Goal: Complete application form: Complete application form

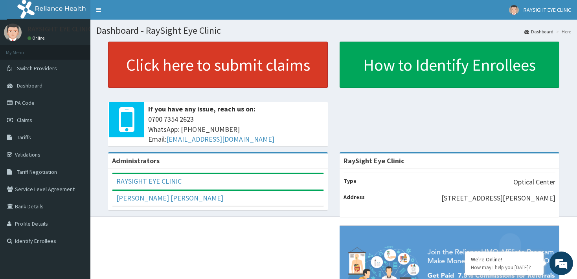
click at [240, 66] on link "Click here to submit claims" at bounding box center [218, 65] width 220 height 46
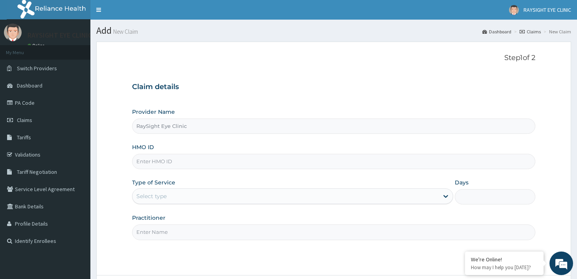
click at [276, 160] on input "HMO ID" at bounding box center [333, 161] width 403 height 15
type input "EWS/10036/A"
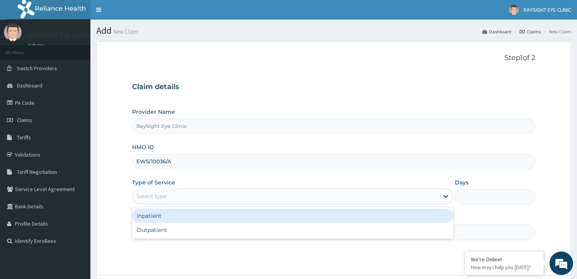
click at [271, 199] on div "Select type" at bounding box center [285, 196] width 306 height 13
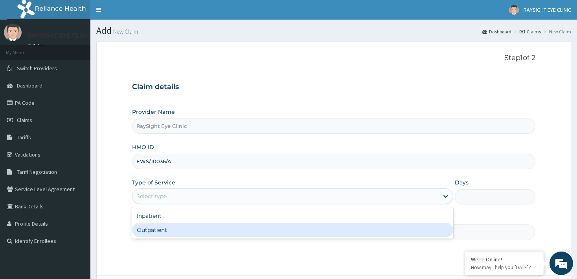
click at [253, 233] on div "Outpatient" at bounding box center [292, 230] width 321 height 14
type input "1"
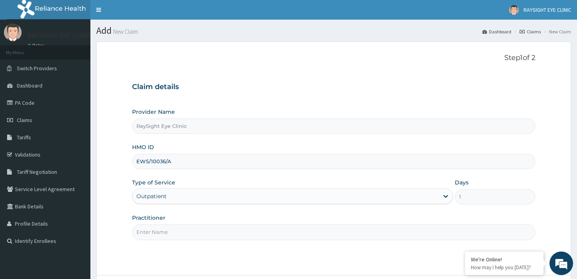
click at [253, 233] on input "Practitioner" at bounding box center [333, 232] width 403 height 15
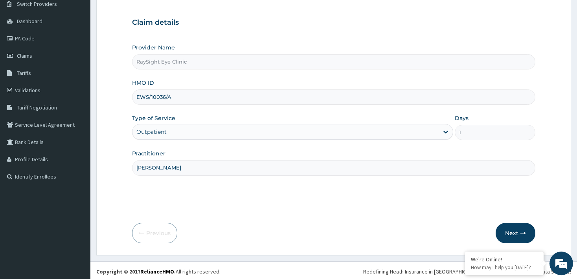
scroll to position [66, 0]
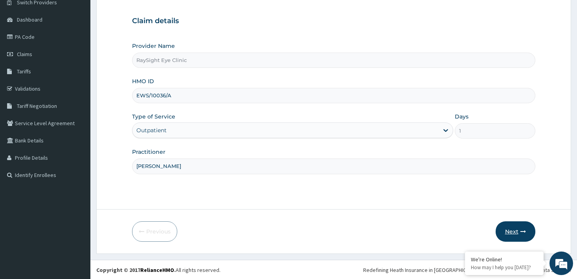
type input "DR PHILIPS"
click at [509, 232] on button "Next" at bounding box center [515, 232] width 40 height 20
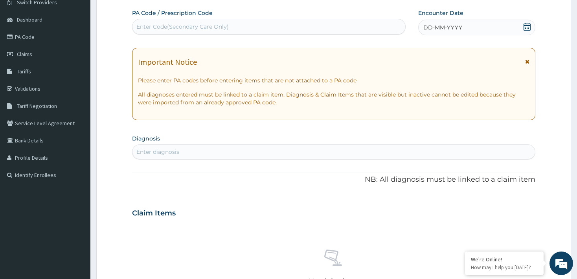
click at [358, 26] on div "Enter Code(Secondary Care Only)" at bounding box center [268, 26] width 272 height 13
type input "PA/9CCDEF"
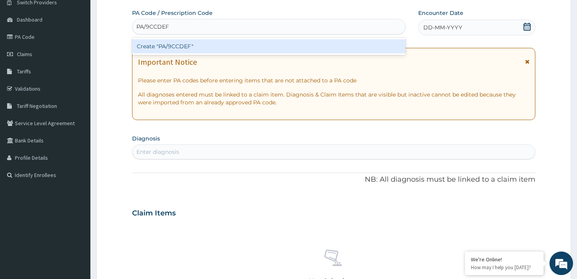
click at [366, 48] on div "Create "PA/9CCDEF"" at bounding box center [268, 46] width 273 height 14
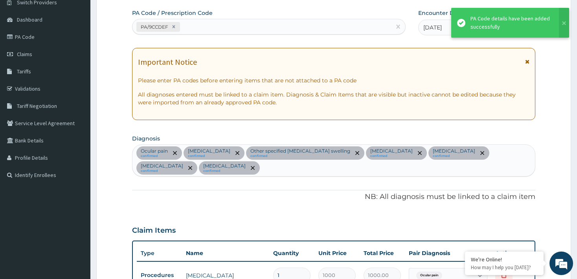
scroll to position [339, 0]
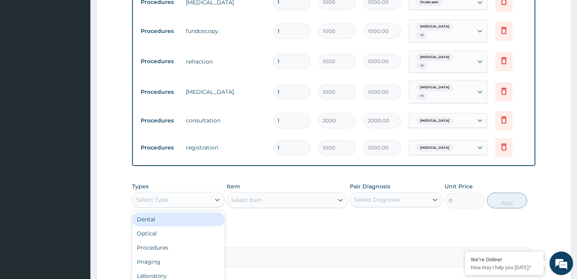
click at [202, 198] on div "Select Type" at bounding box center [171, 200] width 78 height 13
type input "P"
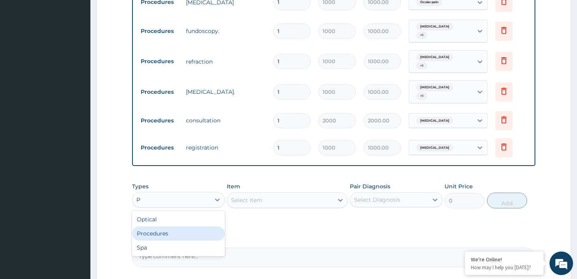
click at [193, 227] on div "Procedures" at bounding box center [178, 234] width 93 height 14
click at [276, 198] on div "Select Item" at bounding box center [287, 201] width 121 height 16
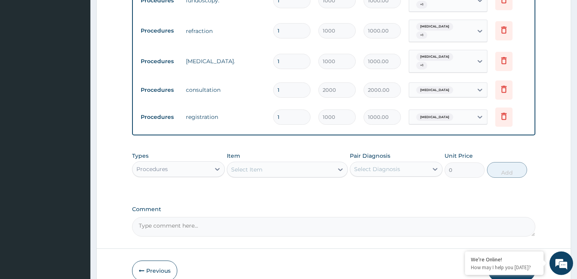
scroll to position [381, 0]
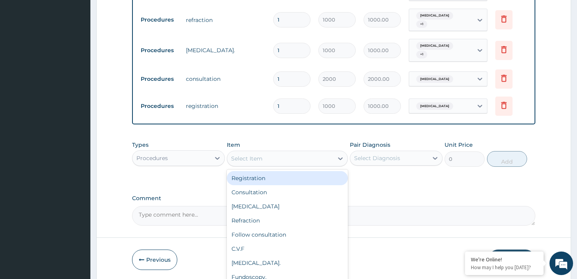
click at [293, 157] on div "Select Item" at bounding box center [280, 158] width 106 height 13
type input "L"
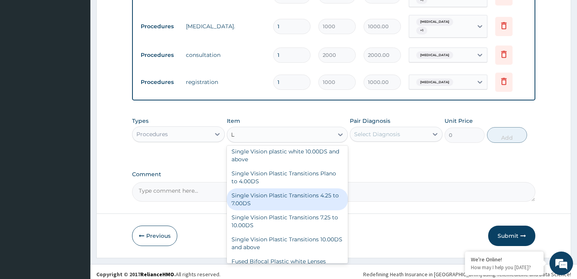
scroll to position [145, 0]
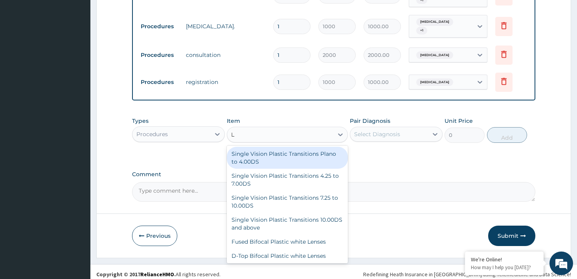
click at [286, 155] on div "Single Vision Plastic Transitions Plano to 4.00DS" at bounding box center [287, 158] width 121 height 22
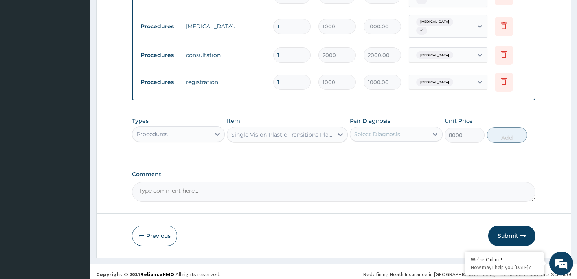
type input "8000"
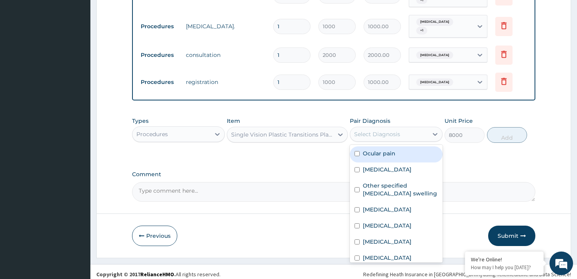
click at [391, 130] on div "Select Diagnosis" at bounding box center [377, 134] width 46 height 8
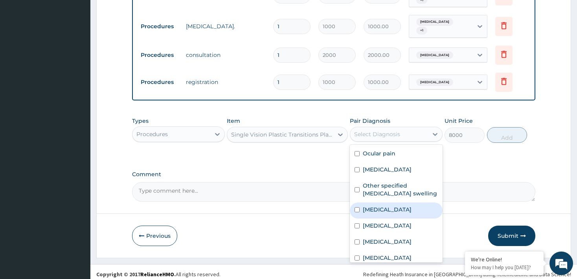
click at [358, 210] on input "checkbox" at bounding box center [356, 209] width 5 height 5
checkbox input "true"
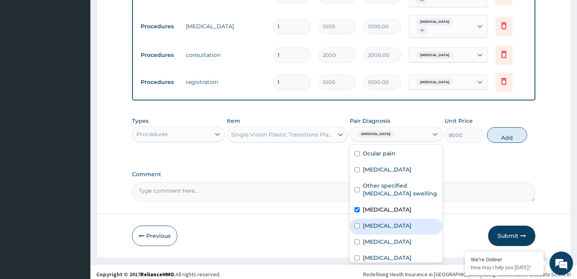
click at [355, 227] on input "checkbox" at bounding box center [356, 226] width 5 height 5
checkbox input "true"
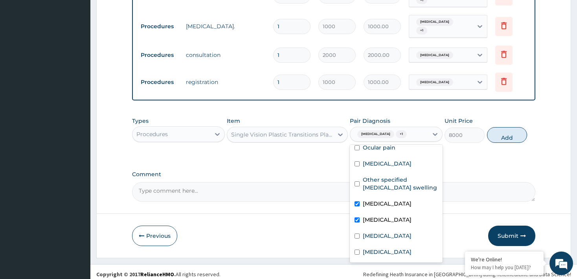
scroll to position [21, 0]
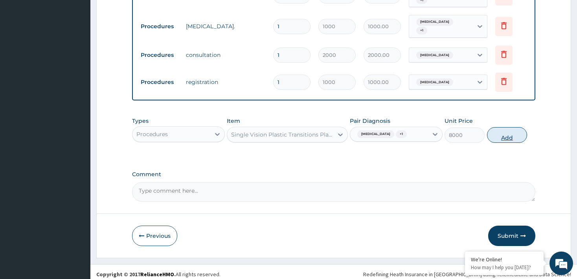
click at [511, 134] on button "Add" at bounding box center [507, 135] width 40 height 16
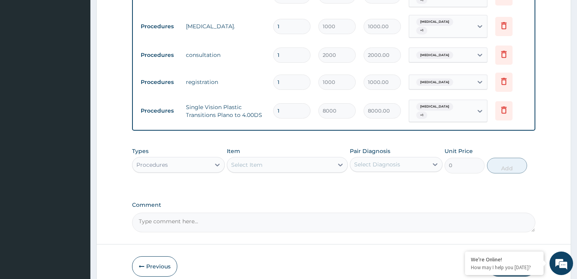
click at [208, 163] on div "Procedures" at bounding box center [171, 165] width 78 height 13
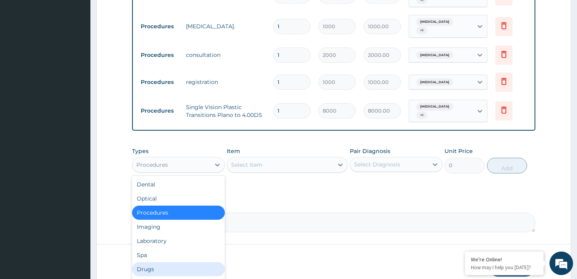
click at [176, 262] on div "Drugs" at bounding box center [178, 269] width 93 height 14
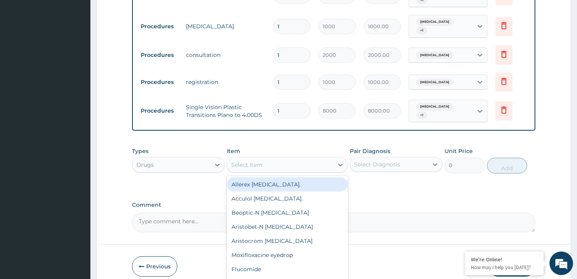
click at [267, 161] on div "Select Item" at bounding box center [280, 165] width 106 height 13
click at [250, 181] on div "Allerex eye drop." at bounding box center [287, 185] width 121 height 14
type input "2000"
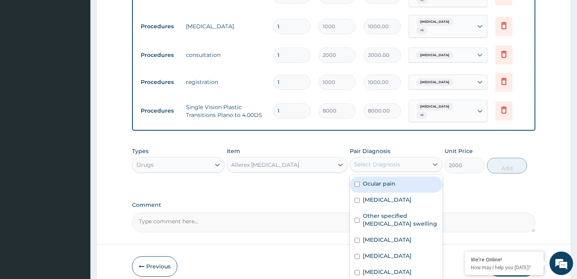
click at [369, 161] on div "Select Diagnosis" at bounding box center [377, 165] width 46 height 8
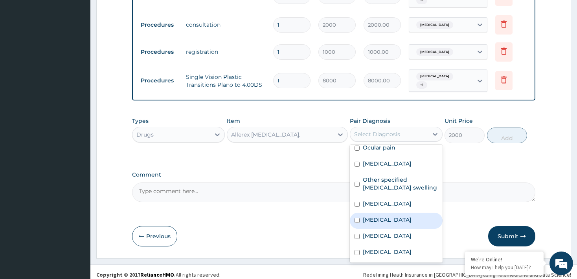
scroll to position [22, 0]
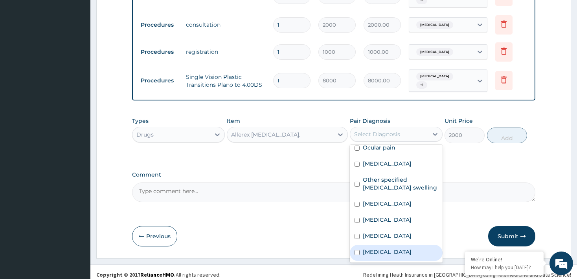
click at [359, 250] on input "checkbox" at bounding box center [356, 252] width 5 height 5
checkbox input "true"
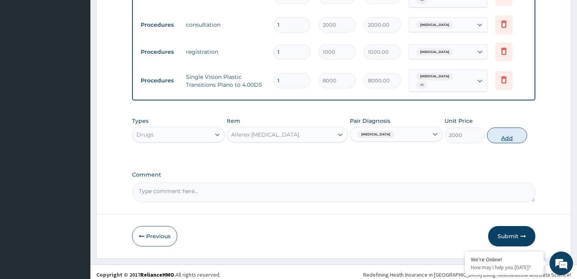
click at [506, 134] on button "Add" at bounding box center [507, 136] width 40 height 16
type input "0"
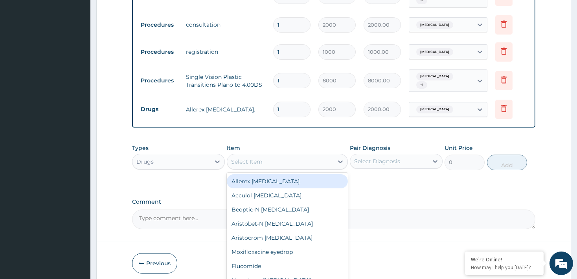
click at [255, 158] on div "Select Item" at bounding box center [246, 162] width 31 height 8
type input "C"
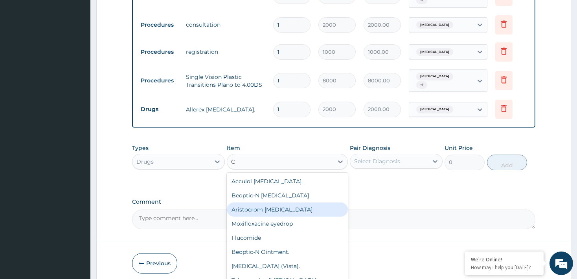
click at [254, 206] on div "Aristocrom eye drop" at bounding box center [287, 210] width 121 height 14
type input "2000"
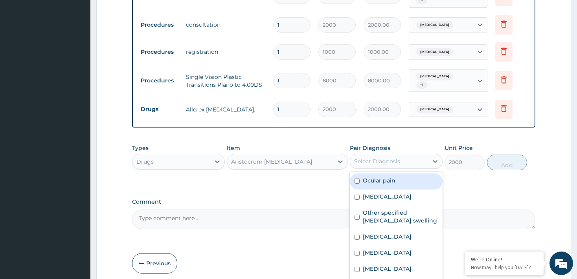
click at [376, 158] on div "Select Diagnosis" at bounding box center [377, 162] width 46 height 8
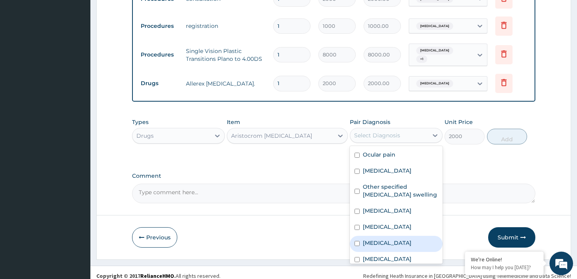
scroll to position [462, 0]
click at [357, 244] on input "checkbox" at bounding box center [356, 242] width 5 height 5
checkbox input "true"
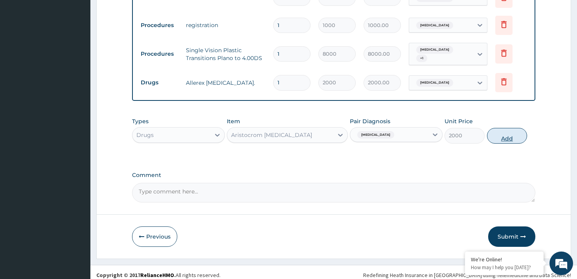
click at [507, 133] on button "Add" at bounding box center [507, 136] width 40 height 16
type input "0"
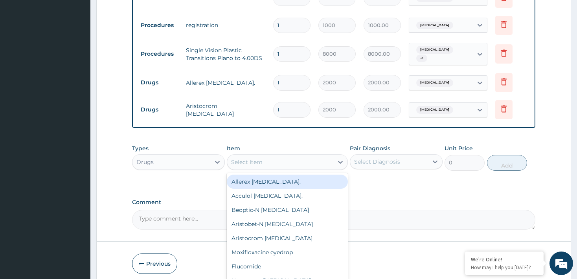
click at [332, 163] on div "Select Item" at bounding box center [287, 162] width 121 height 16
type input "CIP"
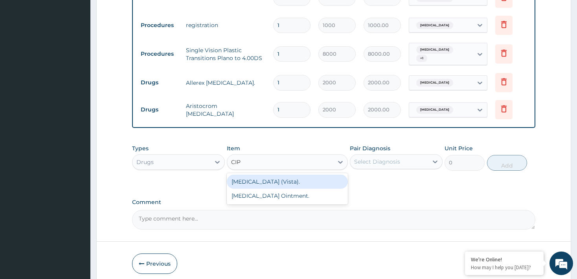
click at [310, 178] on div "Ciprofloxacin (Vista)." at bounding box center [287, 182] width 121 height 14
type input "1500"
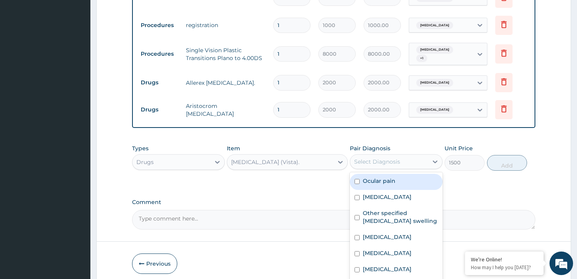
click at [378, 160] on div "Select Diagnosis" at bounding box center [377, 162] width 46 height 8
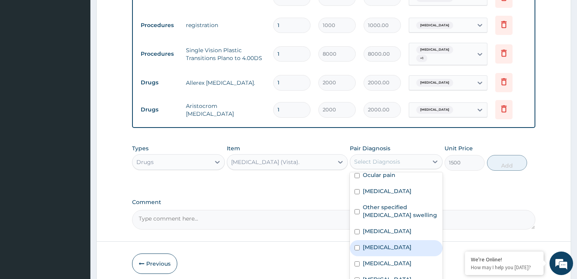
scroll to position [22, 0]
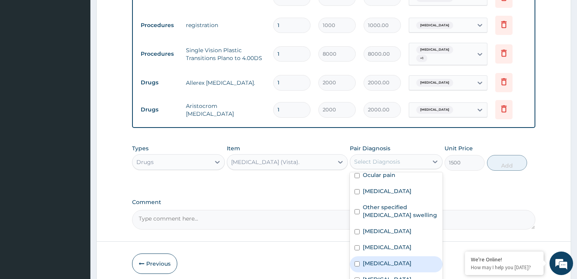
click at [359, 262] on input "checkbox" at bounding box center [356, 264] width 5 height 5
checkbox input "true"
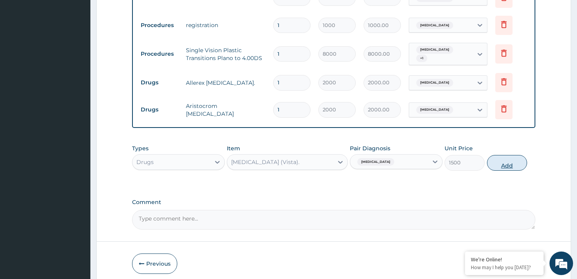
click at [508, 160] on button "Add" at bounding box center [507, 163] width 40 height 16
type input "0"
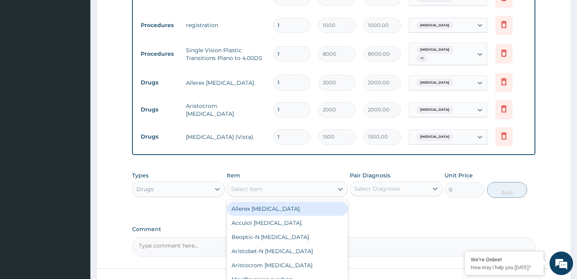
click at [284, 188] on div "Select Item" at bounding box center [280, 189] width 106 height 13
type input "COS"
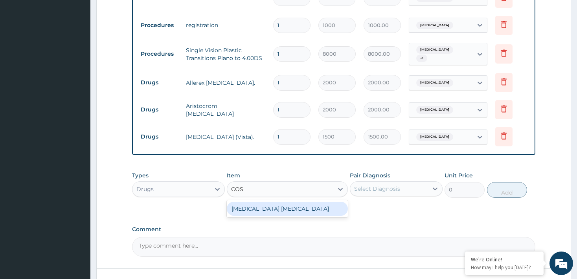
click at [283, 207] on div "Cosopt eye drop" at bounding box center [287, 209] width 121 height 14
type input "3000"
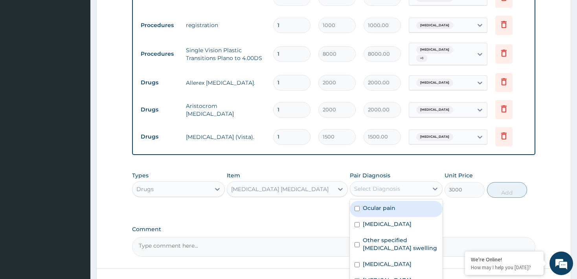
click at [391, 185] on div "Select Diagnosis" at bounding box center [377, 189] width 46 height 8
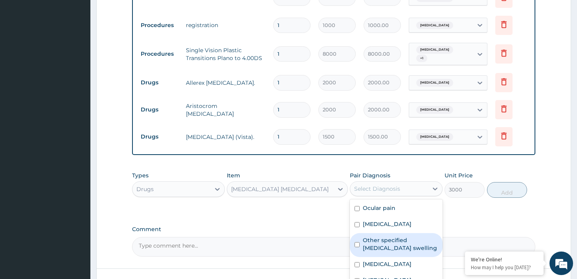
click at [358, 242] on input "checkbox" at bounding box center [356, 244] width 5 height 5
checkbox input "true"
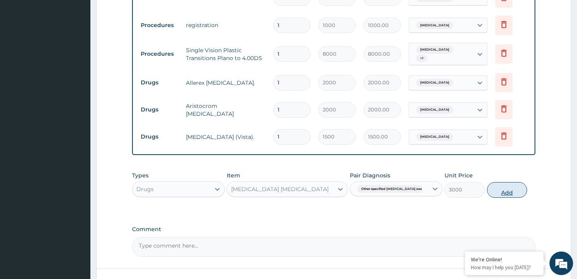
click at [506, 185] on button "Add" at bounding box center [507, 190] width 40 height 16
type input "0"
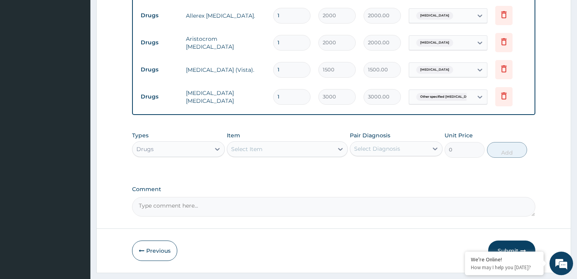
scroll to position [543, 0]
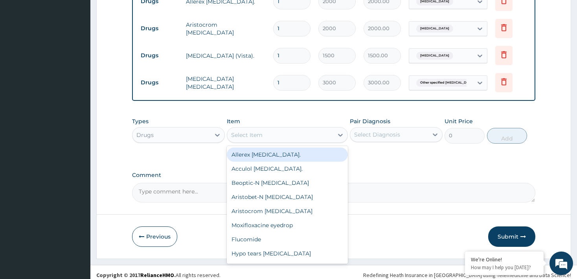
click at [304, 134] on div "Select Item" at bounding box center [280, 135] width 106 height 13
type input "NEP"
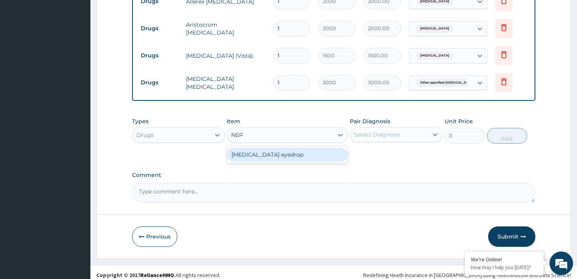
click at [304, 152] on div "Nepafenac eyedrop" at bounding box center [287, 155] width 121 height 14
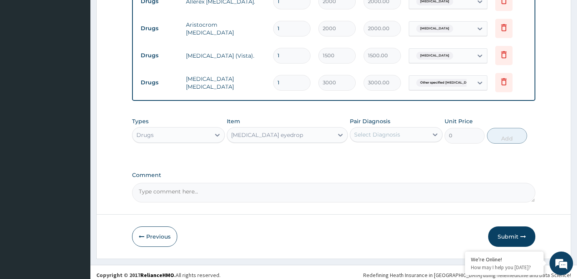
type input "3000"
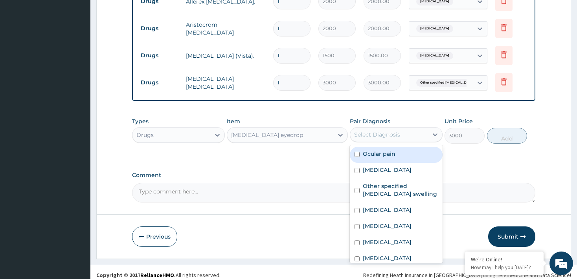
click at [404, 134] on div "Select Diagnosis" at bounding box center [389, 134] width 78 height 13
click at [356, 152] on input "checkbox" at bounding box center [356, 154] width 5 height 5
checkbox input "true"
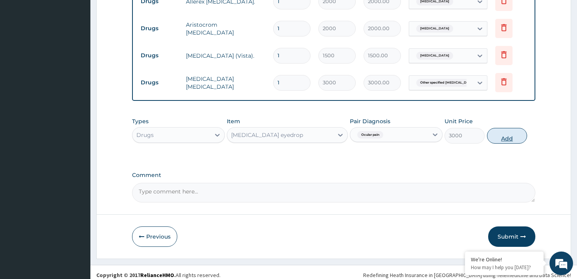
click at [501, 134] on button "Add" at bounding box center [507, 136] width 40 height 16
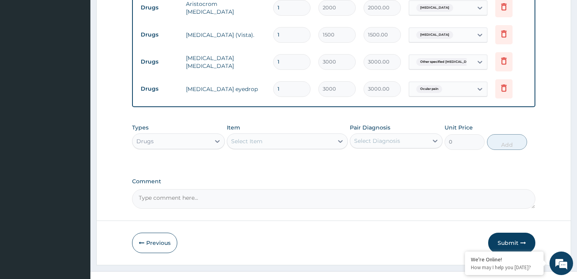
scroll to position [570, 0]
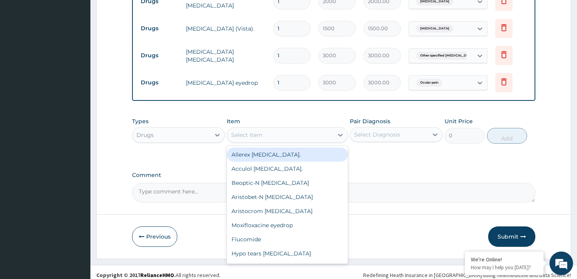
click at [273, 131] on div "Select Item" at bounding box center [280, 135] width 106 height 13
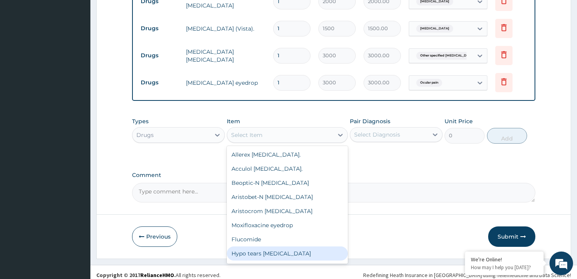
click at [264, 247] on div "Hypo tears eye drop" at bounding box center [287, 254] width 121 height 14
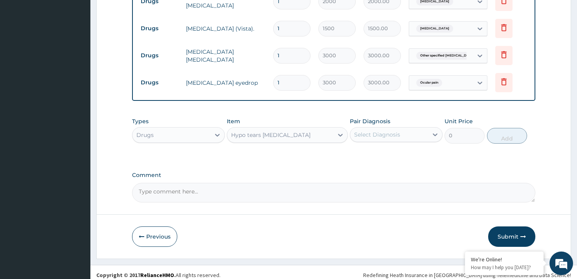
type input "3000"
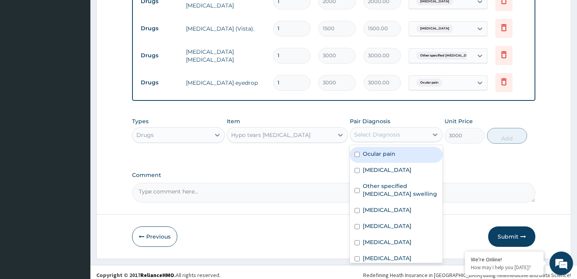
click at [367, 131] on div "Select Diagnosis" at bounding box center [377, 135] width 46 height 8
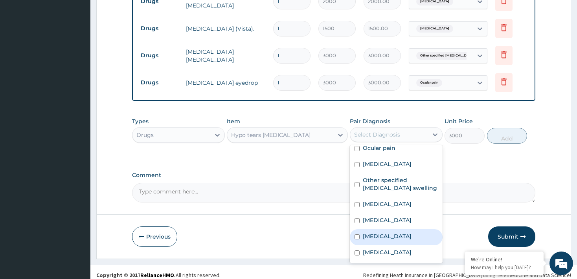
scroll to position [22, 0]
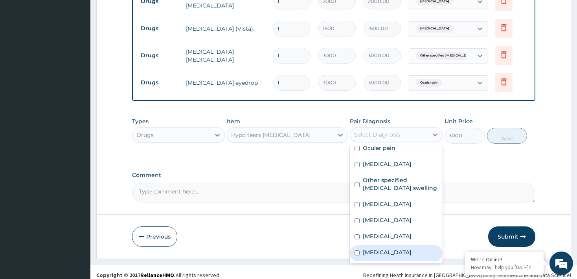
click at [357, 251] on input "checkbox" at bounding box center [356, 253] width 5 height 5
checkbox input "true"
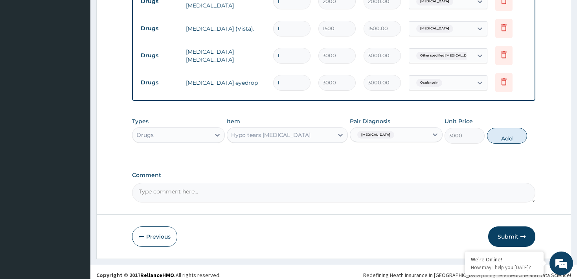
click at [501, 133] on button "Add" at bounding box center [507, 136] width 40 height 16
type input "0"
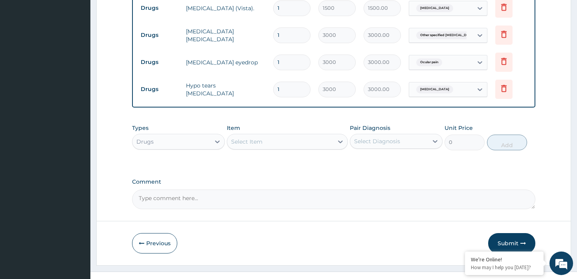
scroll to position [597, 0]
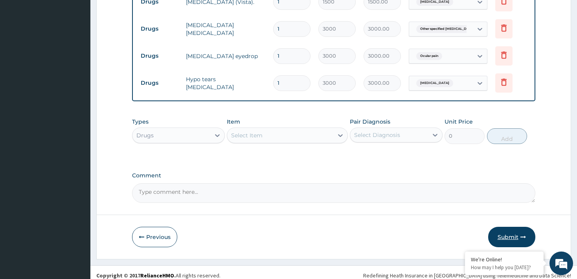
click at [508, 232] on button "Submit" at bounding box center [511, 237] width 47 height 20
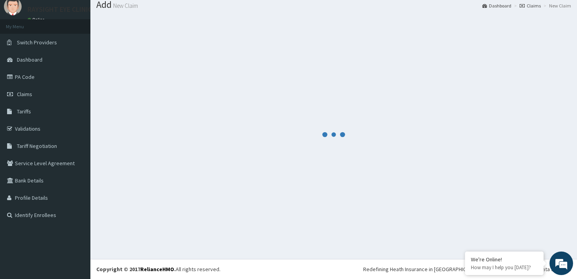
scroll to position [26, 0]
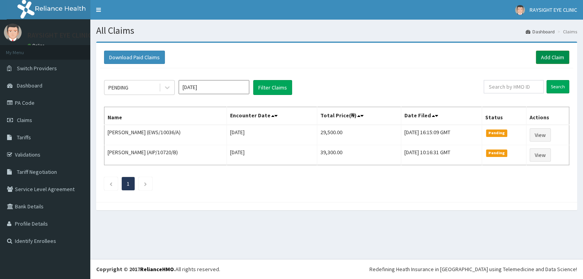
click at [553, 54] on link "Add Claim" at bounding box center [552, 57] width 33 height 13
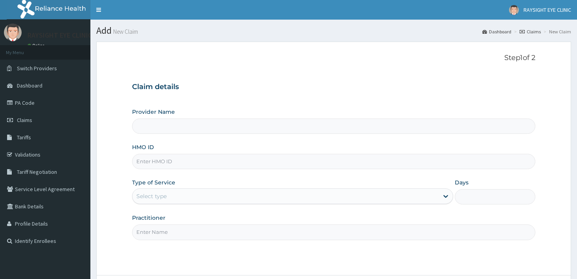
click at [271, 164] on input "HMO ID" at bounding box center [333, 161] width 403 height 15
type input "EWS/10036/B"
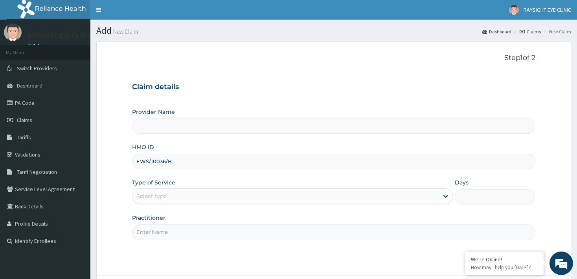
type input "RaySight Eye Clinic"
type input "EWS/10036/D"
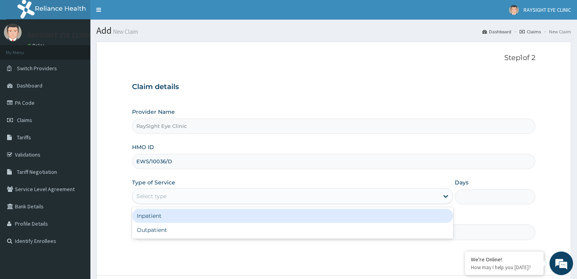
click at [226, 199] on div "Select type" at bounding box center [285, 196] width 306 height 13
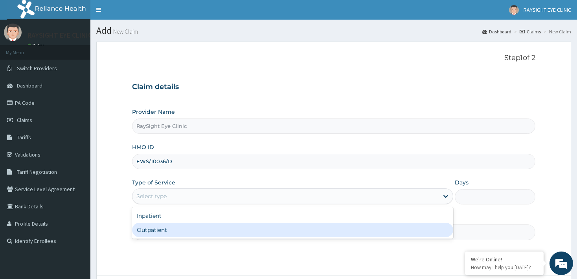
click at [190, 231] on div "Outpatient" at bounding box center [292, 230] width 321 height 14
type input "1"
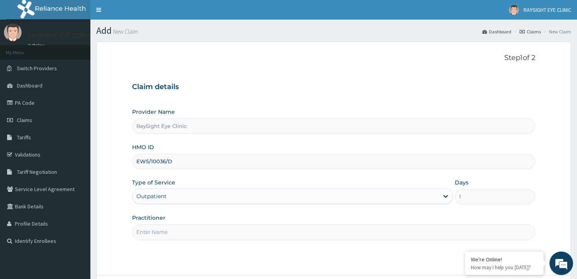
click at [198, 230] on input "Practitioner" at bounding box center [333, 232] width 403 height 15
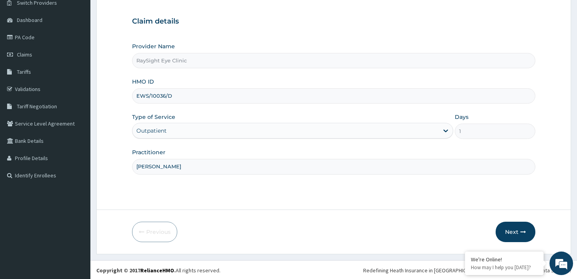
scroll to position [66, 0]
drag, startPoint x: 581, startPoint y: 274, endPoint x: 514, endPoint y: 233, distance: 79.0
type input "[PERSON_NAME]"
click at [514, 233] on button "Next" at bounding box center [515, 232] width 40 height 20
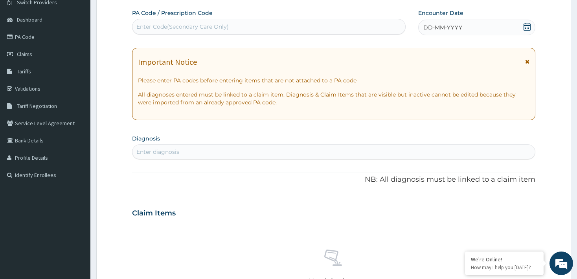
click at [327, 29] on div "Enter Code(Secondary Care Only)" at bounding box center [268, 26] width 272 height 13
type input "PA/9FED10"
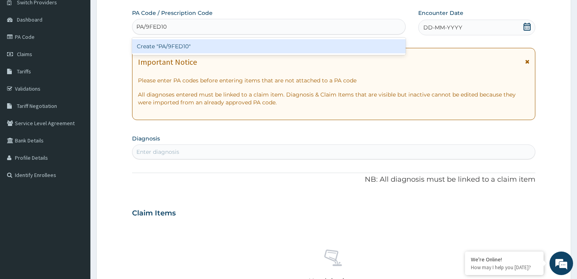
click at [325, 46] on div "Create "PA/9FED10"" at bounding box center [268, 46] width 273 height 14
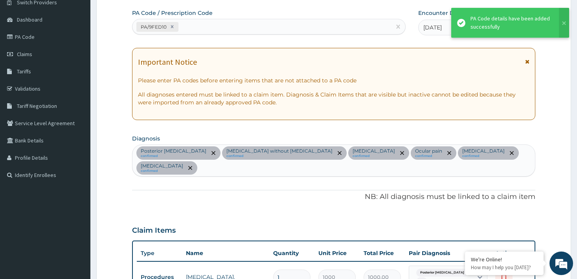
scroll to position [325, 0]
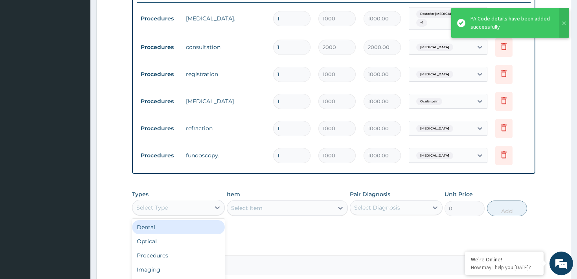
click at [203, 202] on div "Select Type" at bounding box center [171, 208] width 78 height 13
type input "P"
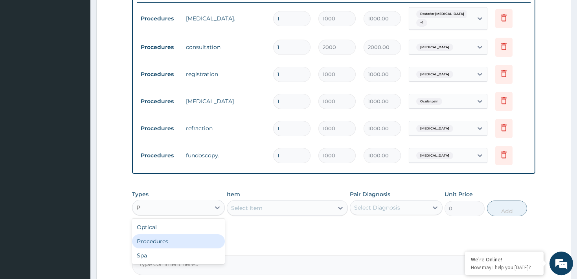
click at [183, 235] on div "Procedures" at bounding box center [178, 242] width 93 height 14
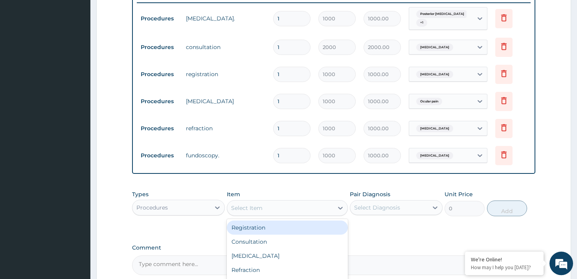
click at [306, 202] on div "Select Item" at bounding box center [280, 208] width 106 height 13
type input "LE"
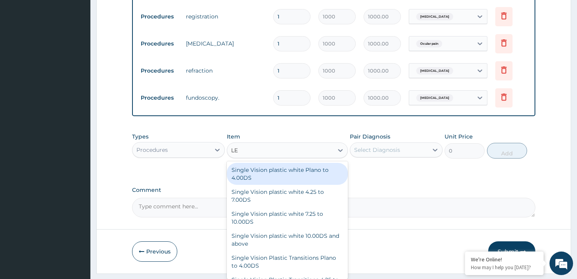
scroll to position [387, 0]
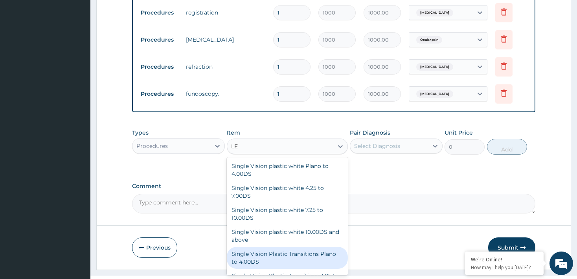
click at [298, 247] on div "Single Vision Plastic Transitions Plano to 4.00DS" at bounding box center [287, 258] width 121 height 22
type input "8000"
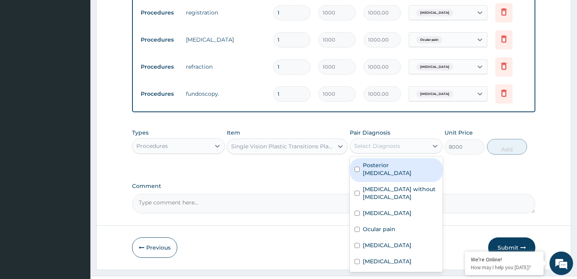
click at [427, 140] on div "Select Diagnosis" at bounding box center [389, 146] width 78 height 13
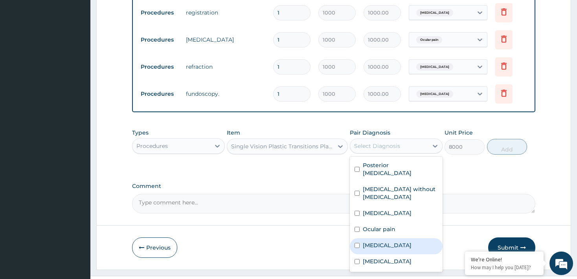
click at [359, 243] on input "checkbox" at bounding box center [356, 245] width 5 height 5
checkbox input "true"
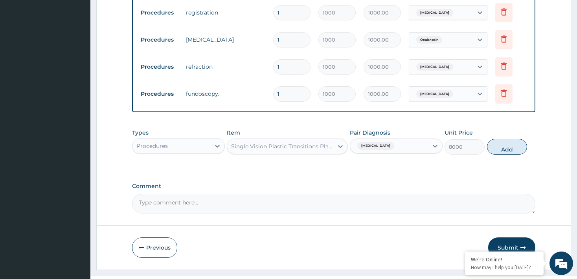
click at [499, 139] on button "Add" at bounding box center [507, 147] width 40 height 16
type input "0"
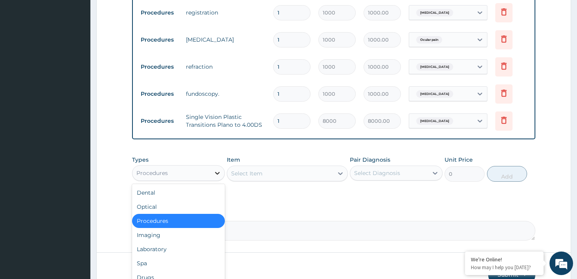
click at [214, 169] on icon at bounding box center [217, 173] width 8 height 8
type input "D"
click at [174, 271] on div "Drugs" at bounding box center [178, 278] width 93 height 14
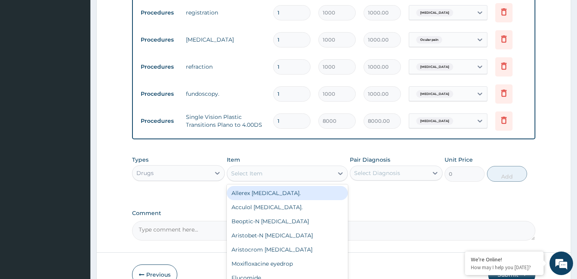
click at [275, 166] on div "Select Item" at bounding box center [287, 174] width 121 height 16
type input "G"
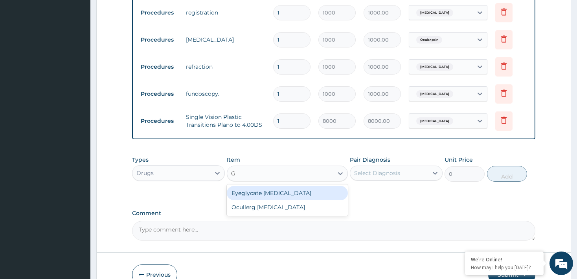
click at [275, 186] on div "Eyeglycate eye drop" at bounding box center [287, 193] width 121 height 14
type input "2000"
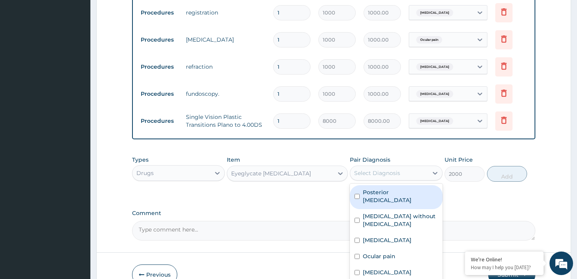
click at [380, 169] on div "Select Diagnosis" at bounding box center [377, 173] width 46 height 8
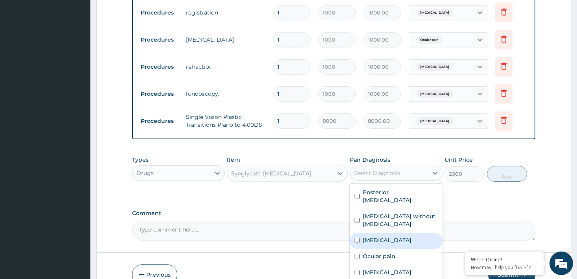
click at [356, 238] on input "checkbox" at bounding box center [356, 240] width 5 height 5
checkbox input "true"
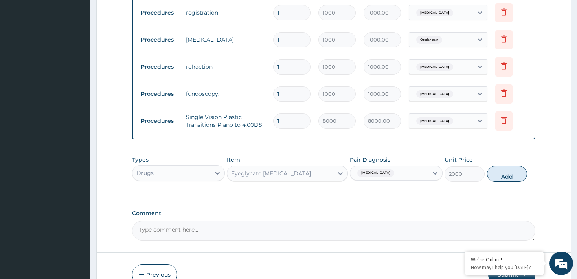
click at [502, 166] on button "Add" at bounding box center [507, 174] width 40 height 16
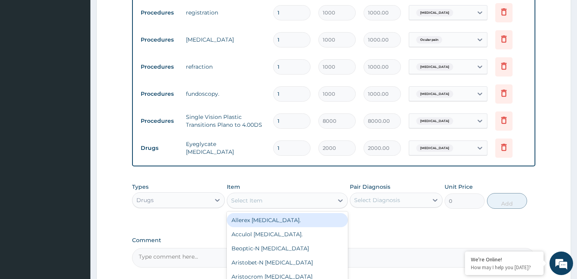
drag, startPoint x: 288, startPoint y: 186, endPoint x: 271, endPoint y: 206, distance: 26.2
click at [271, 206] on div "option Eyeglycate eye drop , selected. option Allerex eye drop. focused, 1 of 3…" at bounding box center [287, 201] width 121 height 16
click at [271, 213] on div "Allerex eye drop." at bounding box center [287, 220] width 121 height 14
type input "2000"
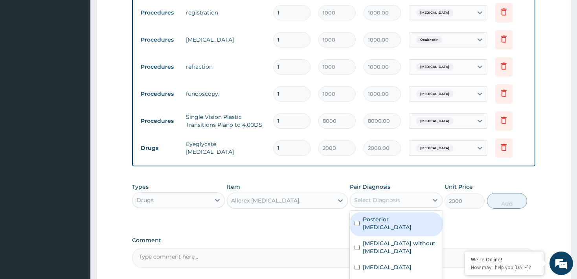
click at [365, 196] on div "Select Diagnosis" at bounding box center [377, 200] width 46 height 8
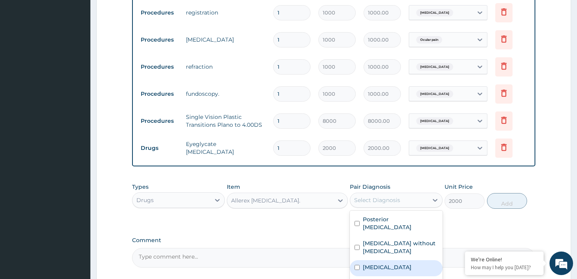
click at [357, 265] on input "checkbox" at bounding box center [356, 267] width 5 height 5
checkbox input "true"
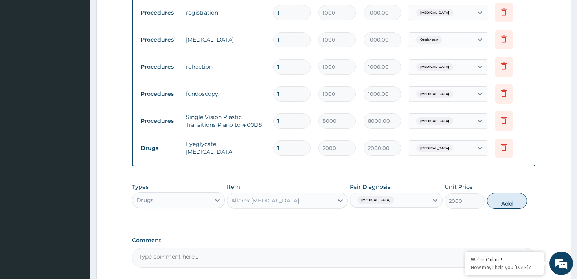
click at [499, 193] on button "Add" at bounding box center [507, 201] width 40 height 16
type input "0"
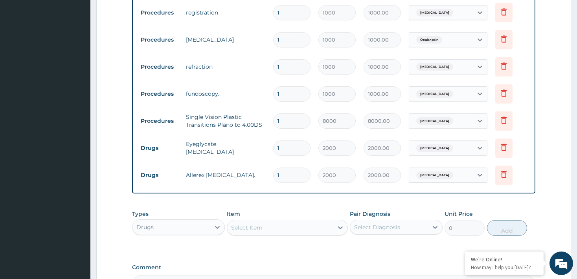
click at [288, 114] on input "1" at bounding box center [291, 121] width 37 height 15
type input "0.00"
type input "5"
type input "40000.00"
type input "0.00"
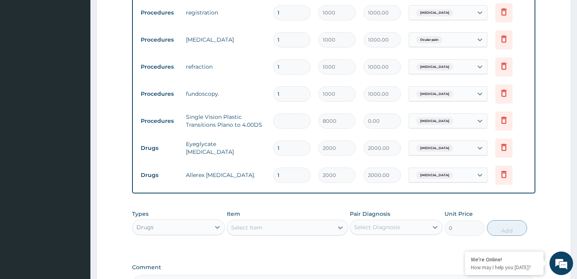
type input "4"
type input "32000.00"
type input "4"
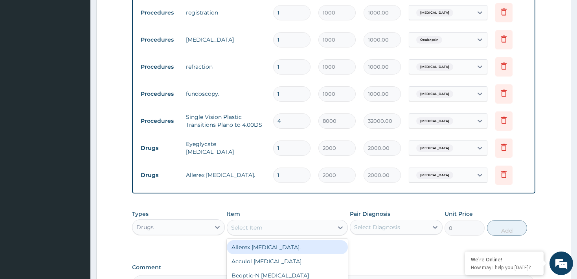
click at [277, 222] on div "Select Item" at bounding box center [280, 228] width 106 height 13
type input "NEP"
click at [273, 240] on div "Nepafenac eyedrop" at bounding box center [287, 247] width 121 height 14
type input "3000"
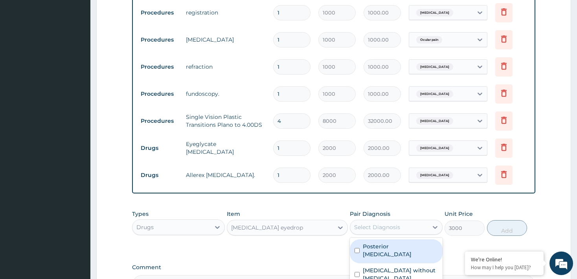
click at [373, 224] on div "Select Diagnosis" at bounding box center [377, 228] width 46 height 8
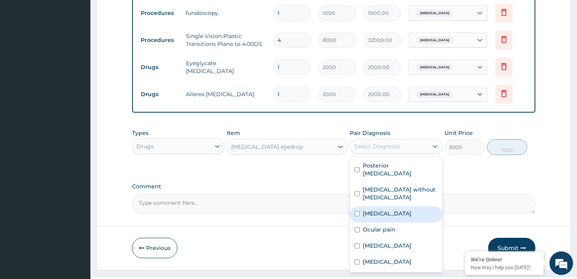
scroll to position [468, 0]
drag, startPoint x: 581, startPoint y: 274, endPoint x: 356, endPoint y: 205, distance: 235.5
click at [356, 227] on input "checkbox" at bounding box center [356, 229] width 5 height 5
checkbox input "true"
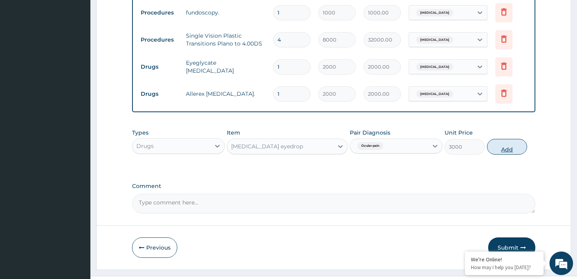
click at [508, 139] on button "Add" at bounding box center [507, 147] width 40 height 16
type input "0"
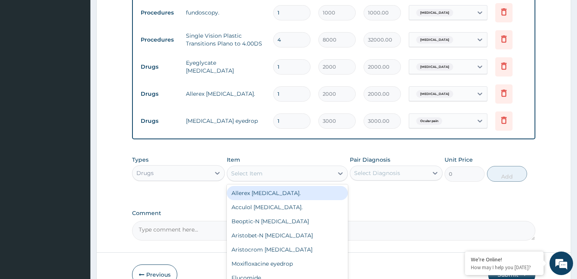
click at [315, 167] on div "Select Item" at bounding box center [280, 173] width 106 height 13
type input "CIP"
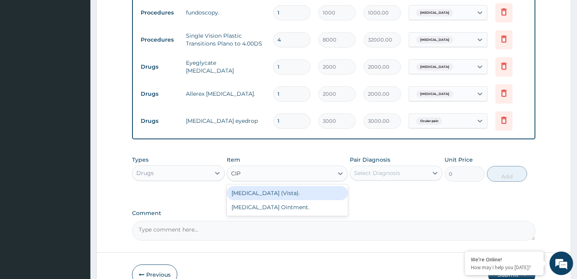
click at [307, 186] on div "Ciprofloxacin (Vista)." at bounding box center [287, 193] width 121 height 14
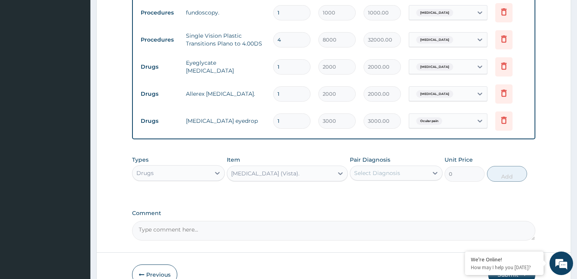
type input "1500"
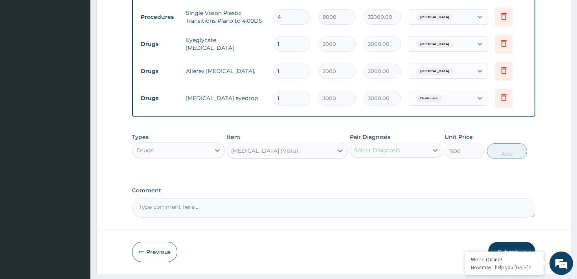
scroll to position [495, 0]
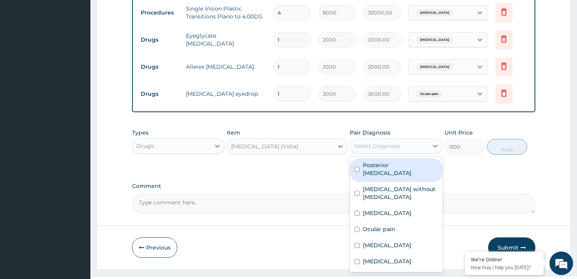
click at [410, 140] on div "Select Diagnosis" at bounding box center [389, 146] width 78 height 13
click at [357, 167] on input "checkbox" at bounding box center [356, 169] width 5 height 5
checkbox input "true"
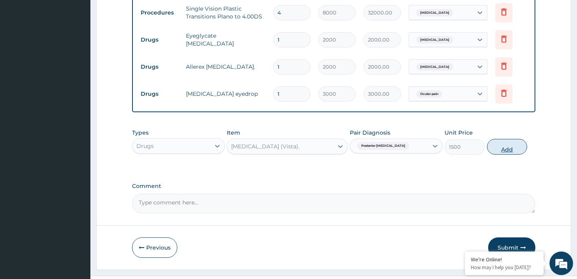
click at [504, 139] on button "Add" at bounding box center [507, 147] width 40 height 16
type input "0"
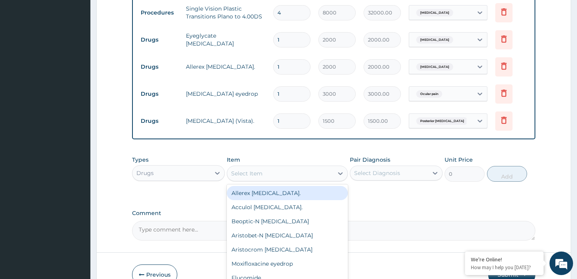
click at [323, 167] on div "Select Item" at bounding box center [280, 173] width 106 height 13
type input "TOBR"
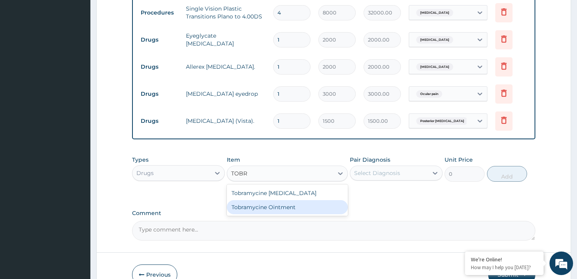
click at [310, 200] on div "Tobramycine Ointment" at bounding box center [287, 207] width 121 height 14
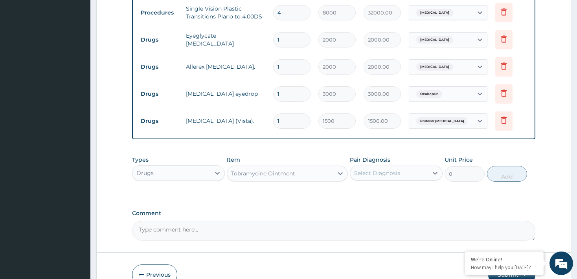
type input "1800"
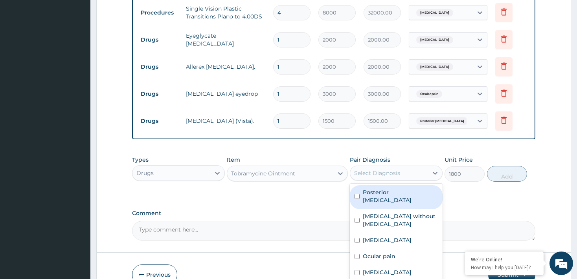
click at [370, 169] on div "Select Diagnosis" at bounding box center [377, 173] width 46 height 8
click at [357, 194] on input "checkbox" at bounding box center [356, 196] width 5 height 5
checkbox input "true"
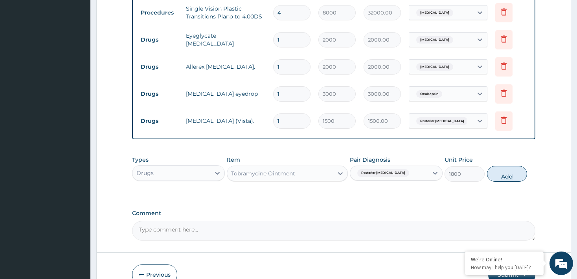
click at [504, 166] on button "Add" at bounding box center [507, 174] width 40 height 16
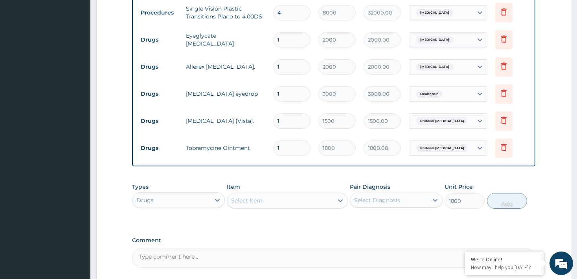
type input "0"
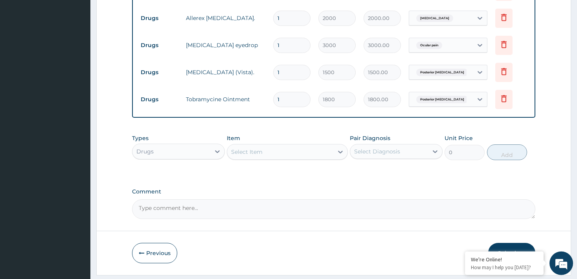
scroll to position [549, 0]
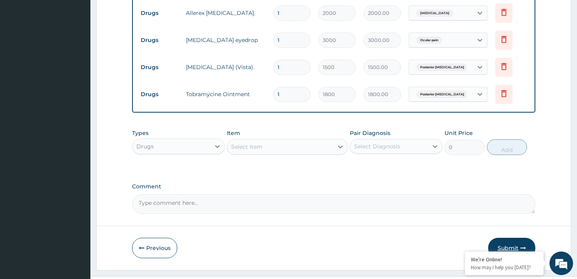
click at [511, 238] on button "Submit" at bounding box center [511, 248] width 47 height 20
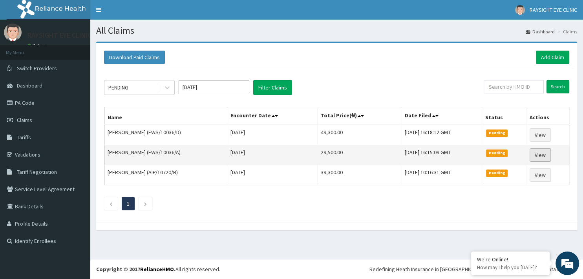
click at [541, 156] on link "View" at bounding box center [540, 155] width 21 height 13
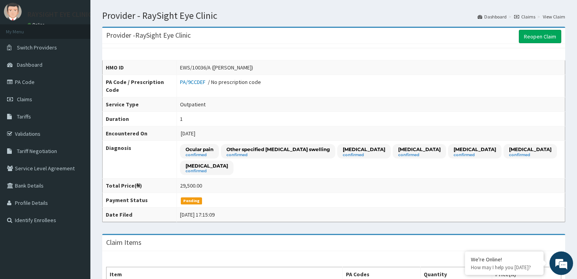
scroll to position [41, 0]
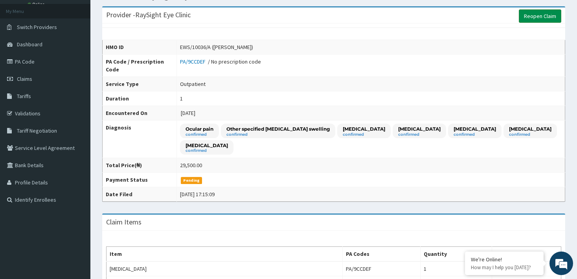
click at [536, 18] on link "Reopen Claim" at bounding box center [540, 15] width 42 height 13
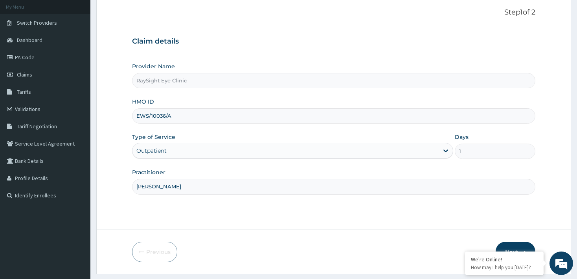
scroll to position [66, 0]
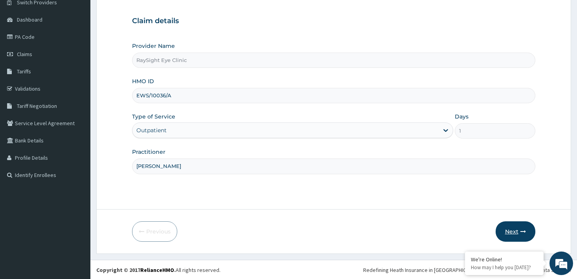
click at [510, 233] on button "Next" at bounding box center [515, 232] width 40 height 20
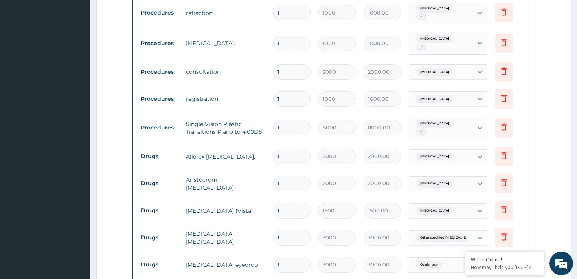
scroll to position [389, 0]
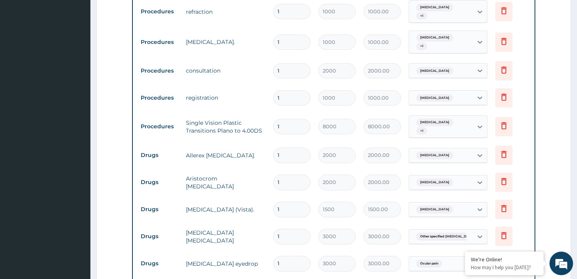
click at [291, 121] on input "1" at bounding box center [291, 126] width 37 height 15
type input "0.00"
type input "4"
type input "32000.00"
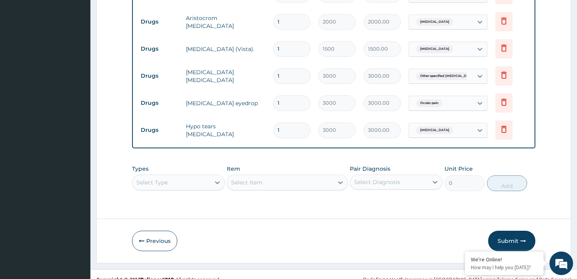
scroll to position [551, 0]
type input "4"
click at [508, 232] on button "Submit" at bounding box center [511, 240] width 47 height 20
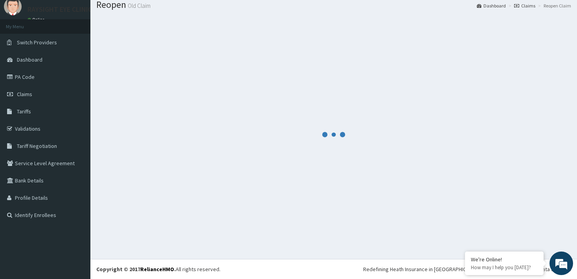
scroll to position [26, 0]
